Goal: Information Seeking & Learning: Understand process/instructions

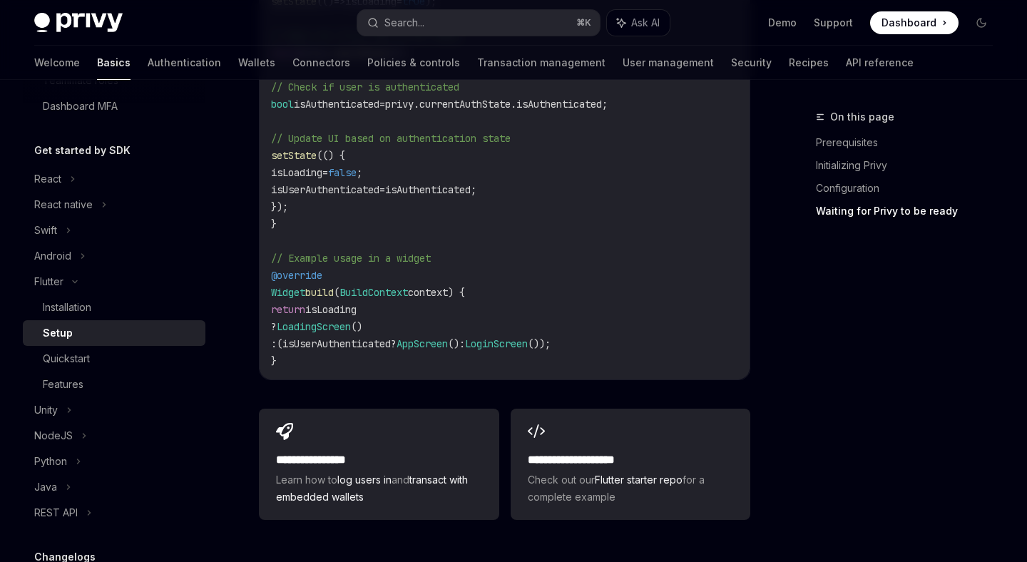
scroll to position [1644, 0]
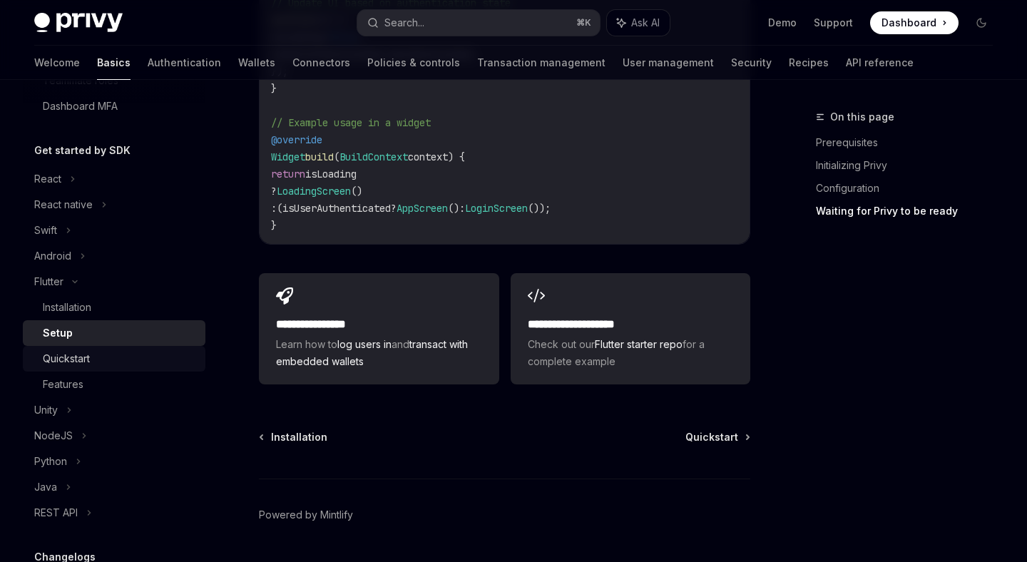
click at [148, 363] on div "Quickstart" at bounding box center [120, 358] width 154 height 17
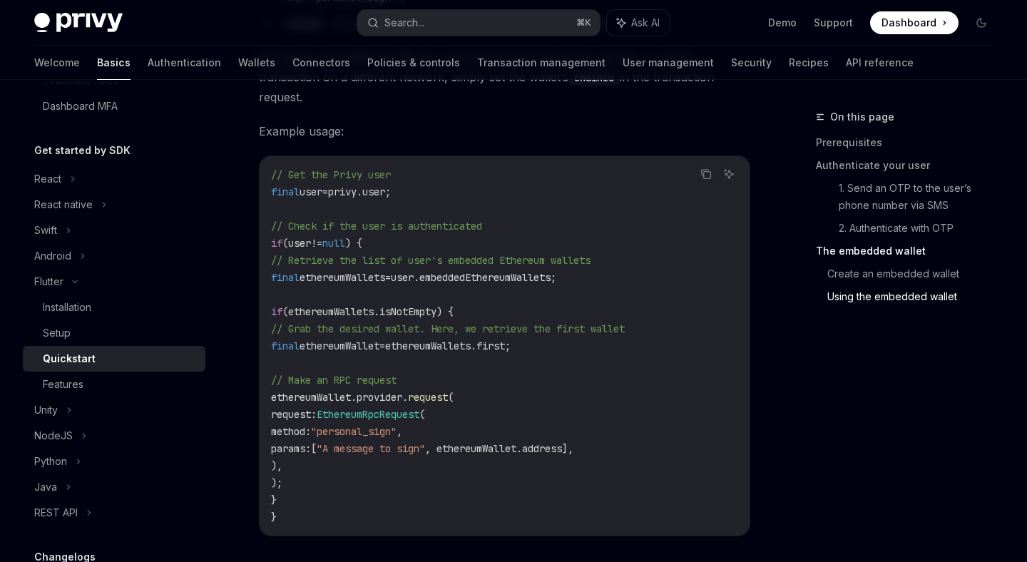
scroll to position [2894, 0]
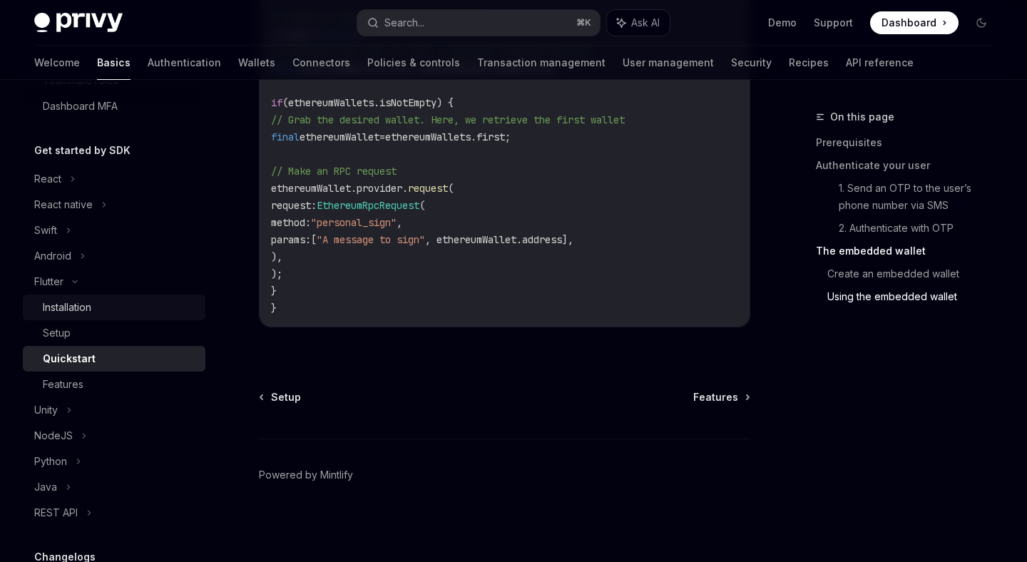
click at [118, 312] on div "Installation" at bounding box center [120, 307] width 154 height 17
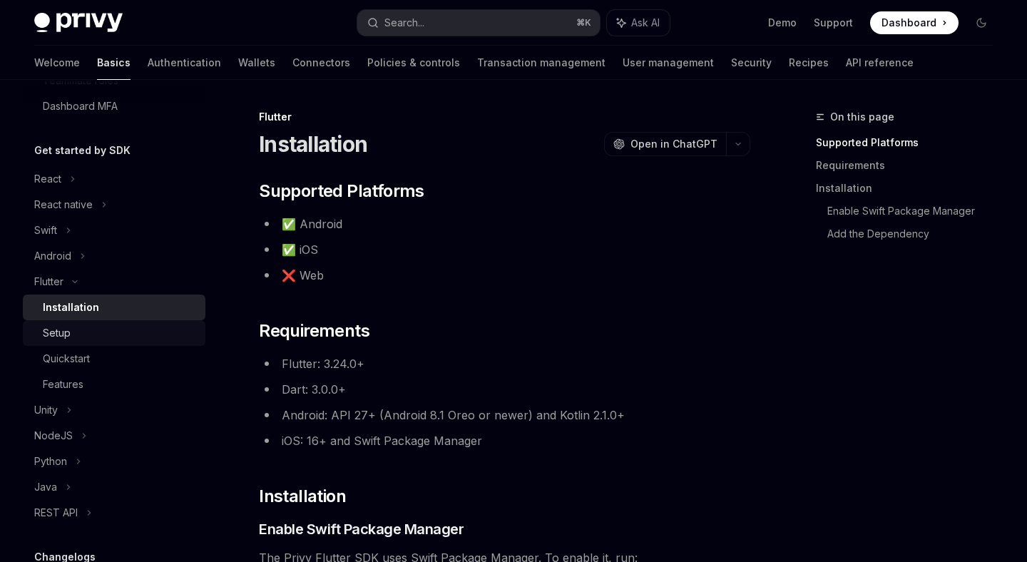
click at [88, 332] on div "Setup" at bounding box center [120, 333] width 154 height 17
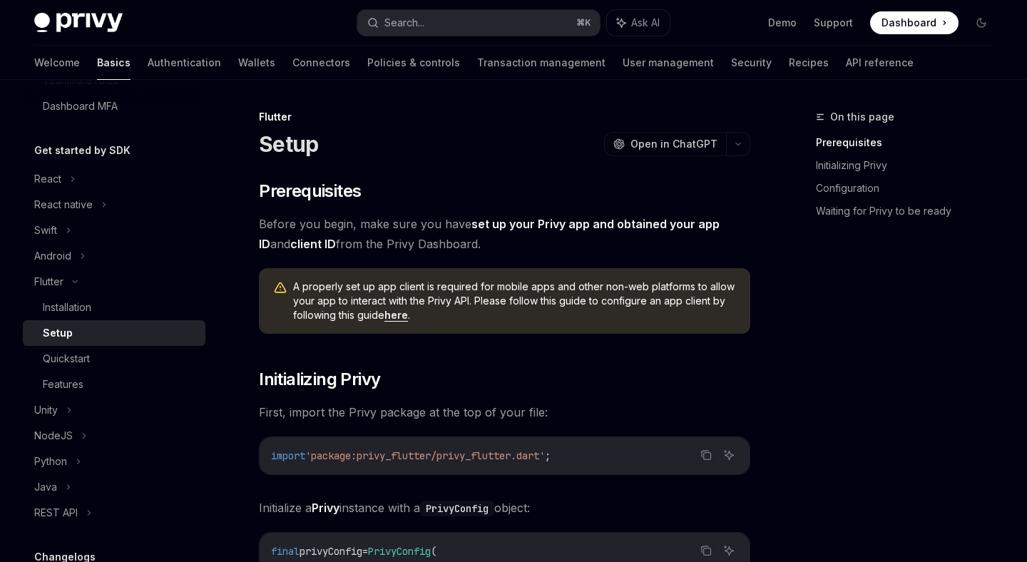
click at [403, 314] on link "here" at bounding box center [396, 315] width 24 height 13
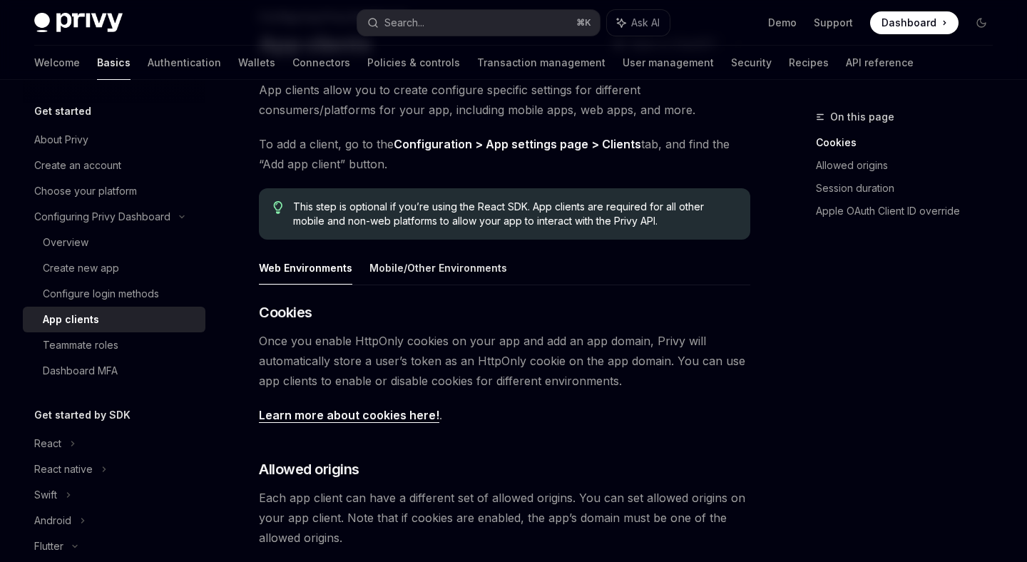
scroll to position [108, 0]
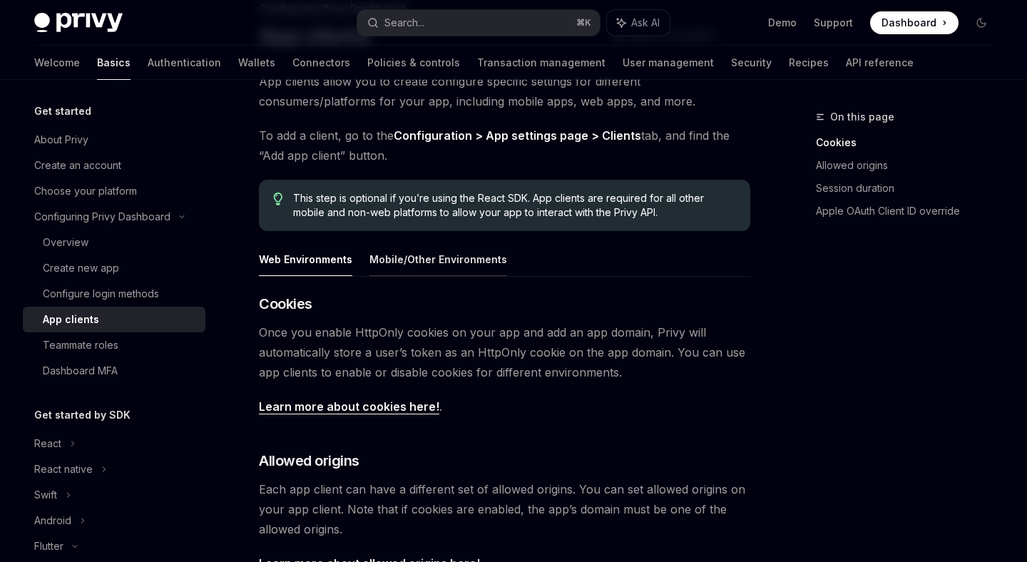
click at [397, 259] on button "Mobile/Other Environments" at bounding box center [438, 260] width 138 height 34
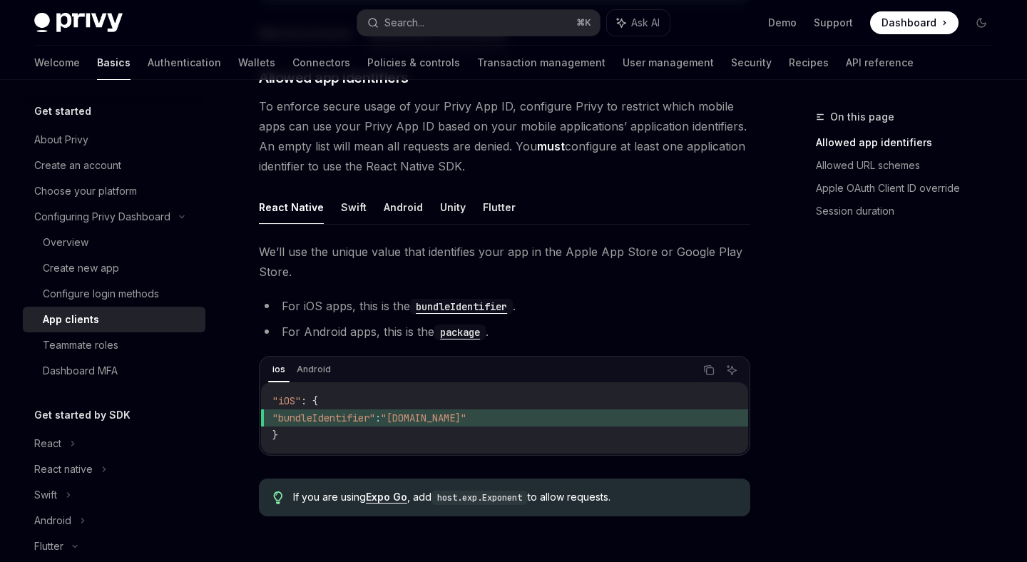
scroll to position [340, 0]
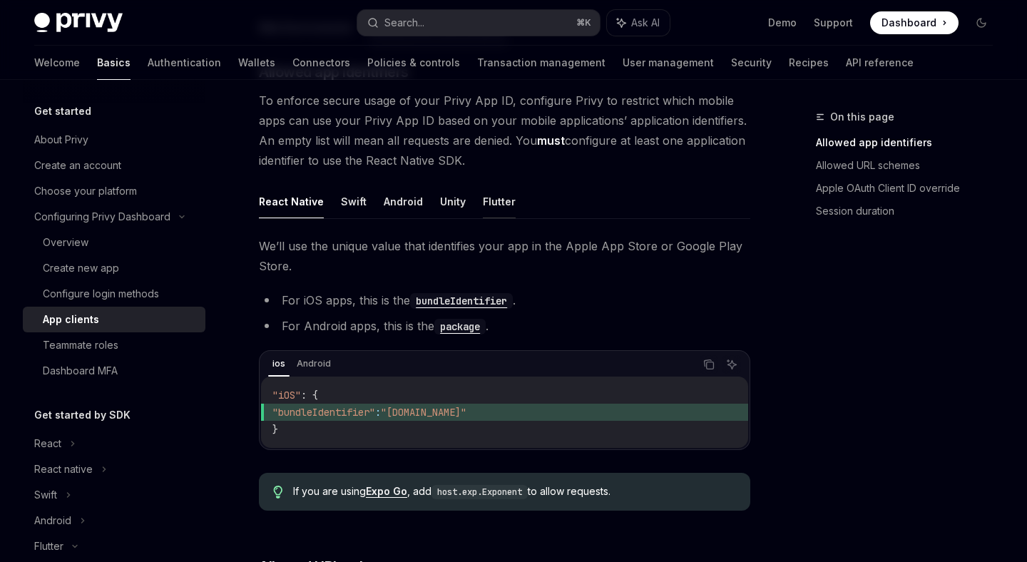
click at [484, 203] on button "Flutter" at bounding box center [499, 202] width 33 height 34
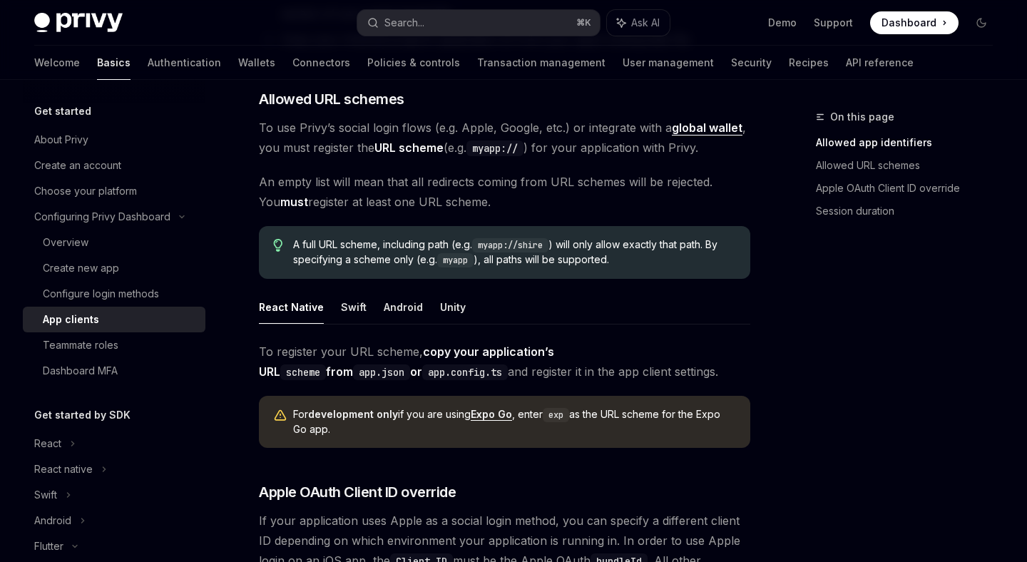
scroll to position [648, 0]
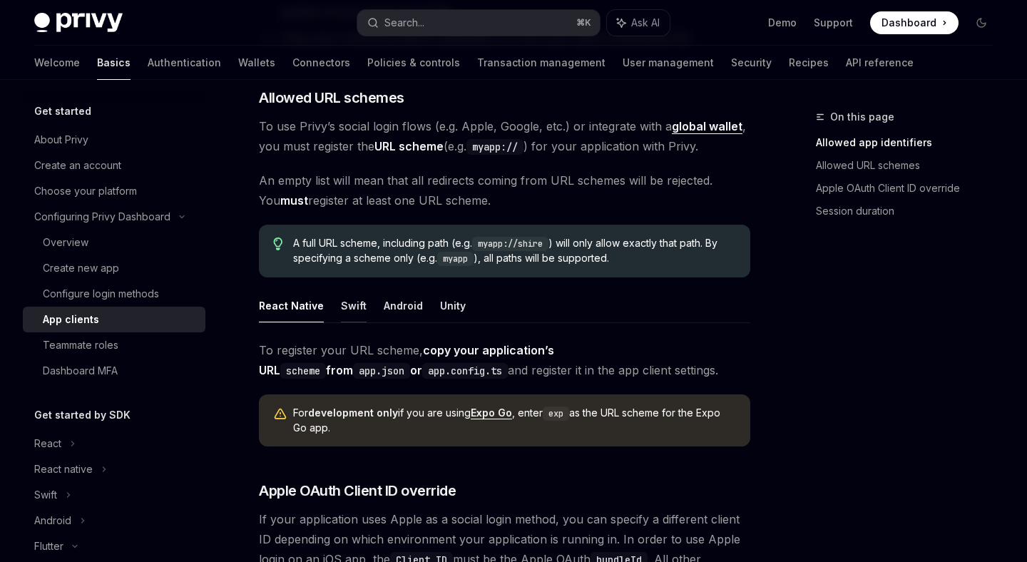
click at [353, 308] on button "Swift" at bounding box center [354, 306] width 26 height 34
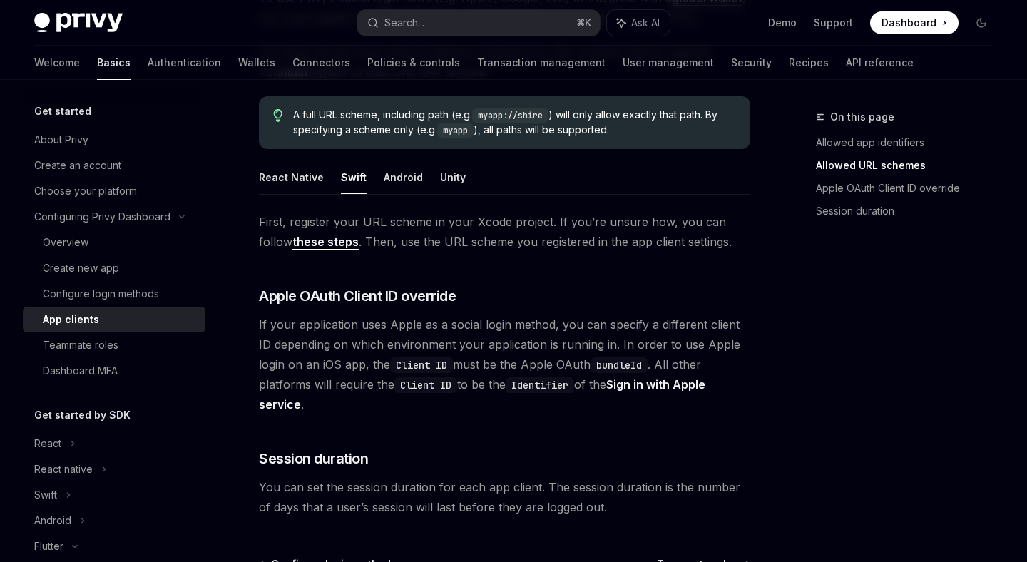
scroll to position [755, 0]
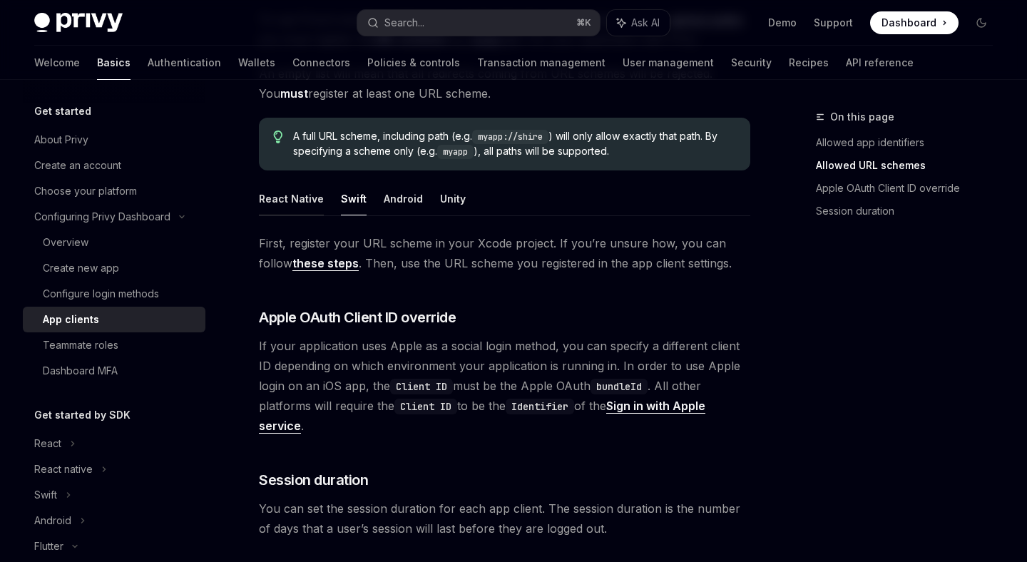
click at [289, 195] on button "React Native" at bounding box center [291, 199] width 65 height 34
type textarea "*"
